Goal: Information Seeking & Learning: Learn about a topic

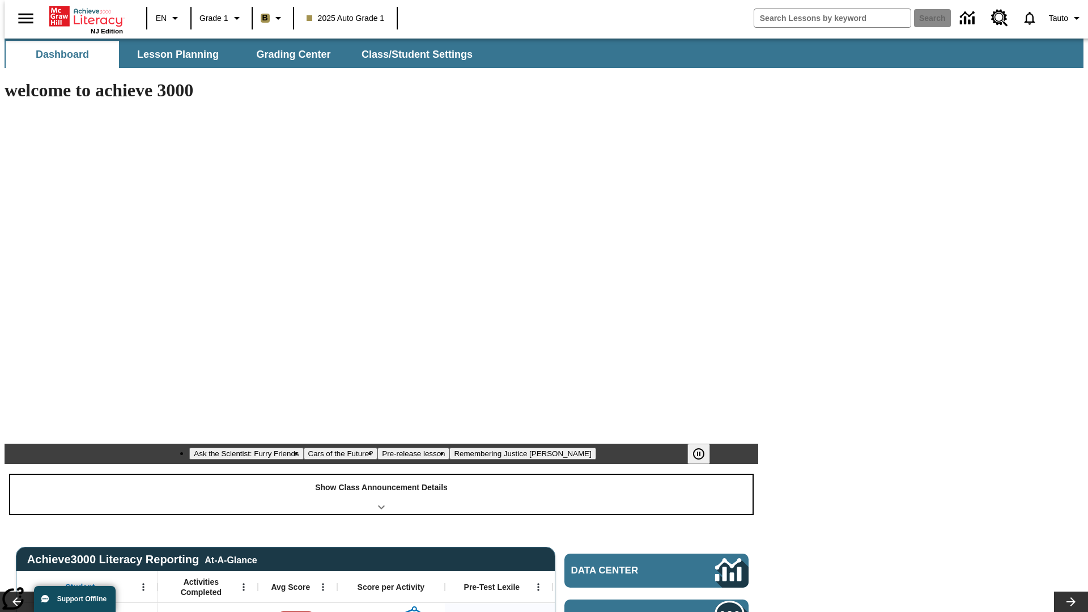
click at [381, 475] on div "Show Class Announcement Details" at bounding box center [381, 494] width 742 height 39
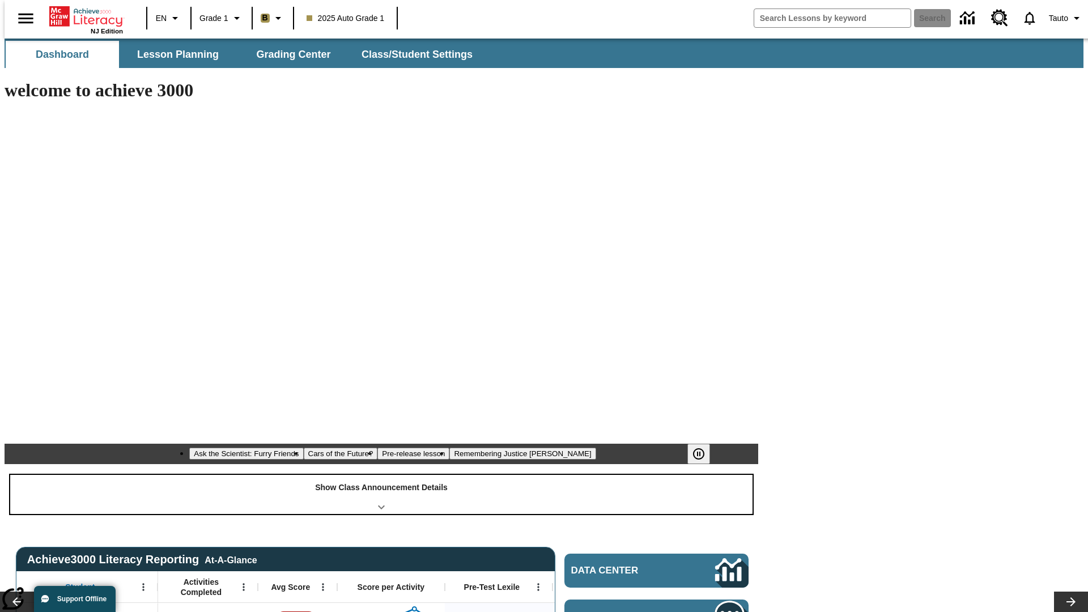
click at [381, 475] on div "Show Class Announcement Details" at bounding box center [381, 494] width 742 height 39
